Goal: Task Accomplishment & Management: Complete application form

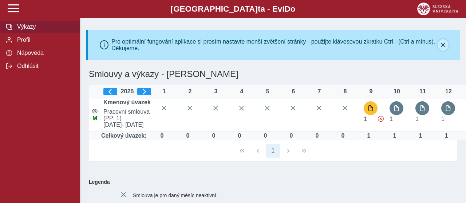
click at [442, 46] on icon "button" at bounding box center [443, 45] width 6 height 6
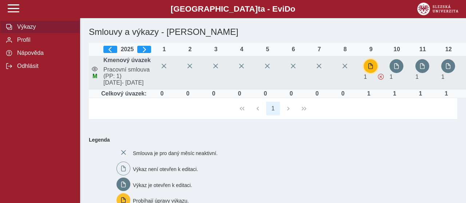
click at [369, 69] on span "button" at bounding box center [370, 66] width 6 height 6
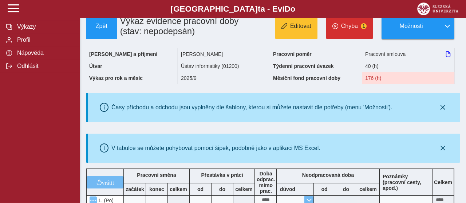
scroll to position [11, 0]
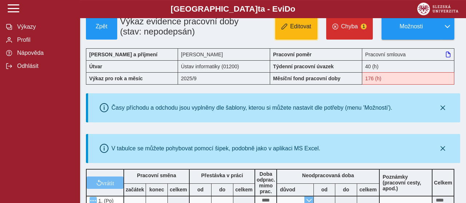
click at [308, 27] on span "Editovat" at bounding box center [300, 26] width 21 height 7
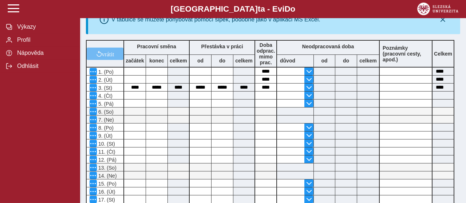
scroll to position [139, 0]
click at [138, 95] on input at bounding box center [134, 96] width 21 height 8
type input "*****"
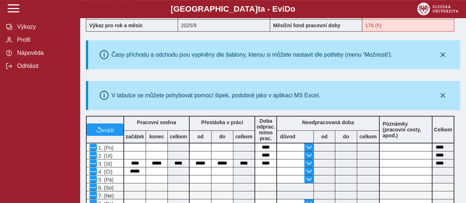
scroll to position [68, 0]
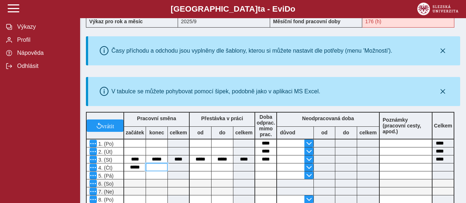
click at [153, 169] on input at bounding box center [156, 168] width 21 height 8
type input "*****"
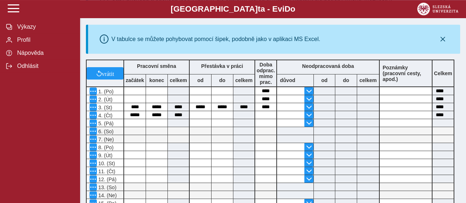
scroll to position [120, 0]
click at [265, 113] on input at bounding box center [265, 115] width 21 height 8
type input "*"
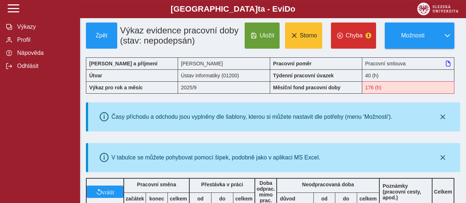
scroll to position [0, 0]
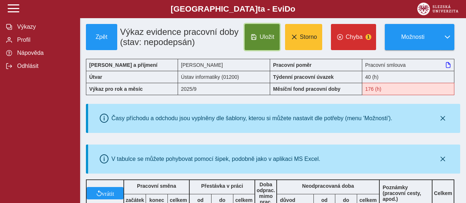
click at [252, 41] on button "Uložit" at bounding box center [262, 37] width 35 height 26
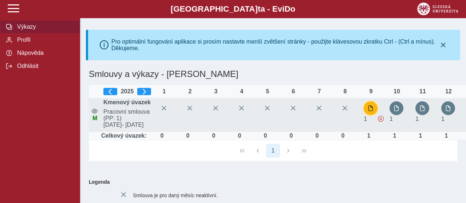
click at [367, 114] on button "button" at bounding box center [370, 109] width 14 height 14
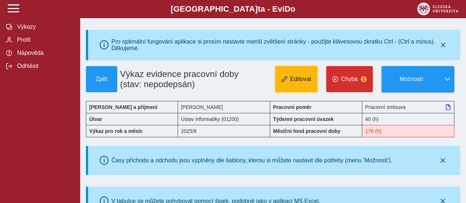
click at [298, 80] on span "Editovat" at bounding box center [300, 79] width 21 height 7
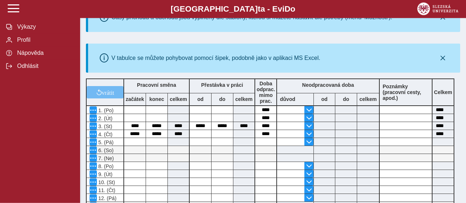
scroll to position [148, 0]
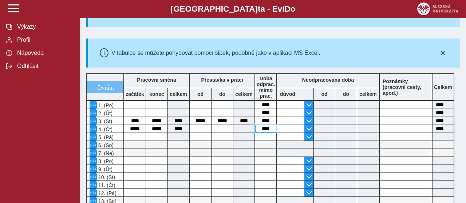
click at [270, 131] on input "****" at bounding box center [265, 129] width 21 height 8
type input "****"
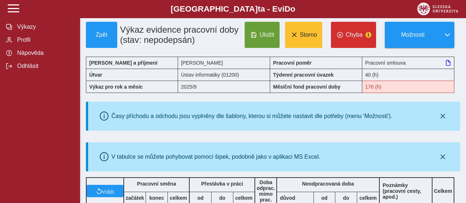
scroll to position [42, 0]
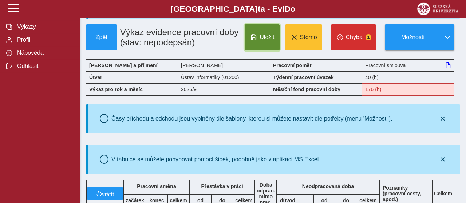
click at [265, 51] on button "Uložit" at bounding box center [262, 37] width 35 height 26
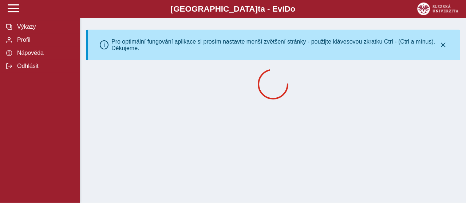
scroll to position [0, 0]
